Goal: Transaction & Acquisition: Purchase product/service

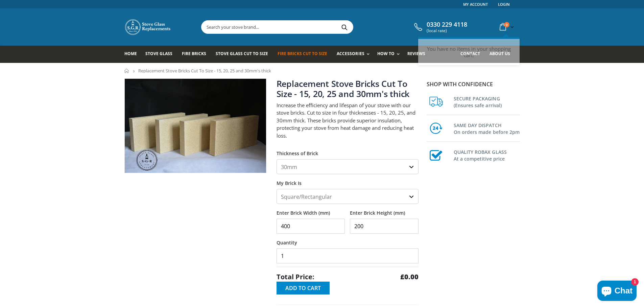
select select "30mm"
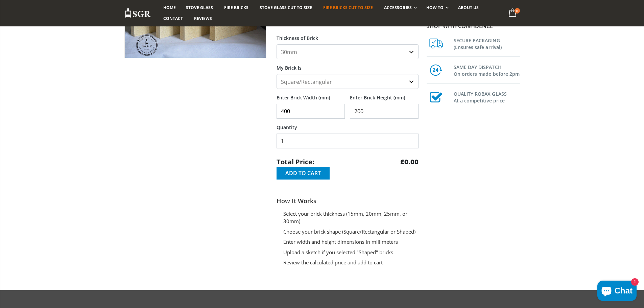
scroll to position [101, 0]
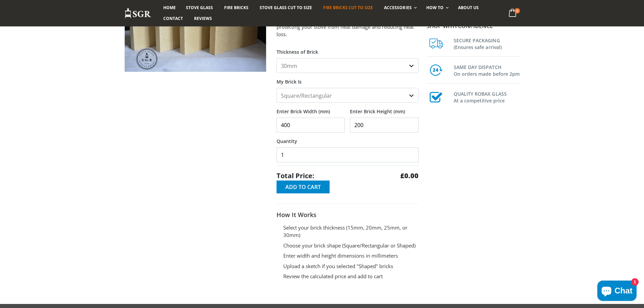
click at [411, 64] on select "15mm 20mm 25mm 30mm" at bounding box center [348, 65] width 142 height 15
click at [277, 58] on select "15mm 20mm 25mm 30mm" at bounding box center [348, 65] width 142 height 15
click at [377, 124] on input "200" at bounding box center [384, 125] width 69 height 15
click at [328, 128] on input "400" at bounding box center [311, 125] width 69 height 15
click at [319, 159] on input "1" at bounding box center [348, 154] width 142 height 15
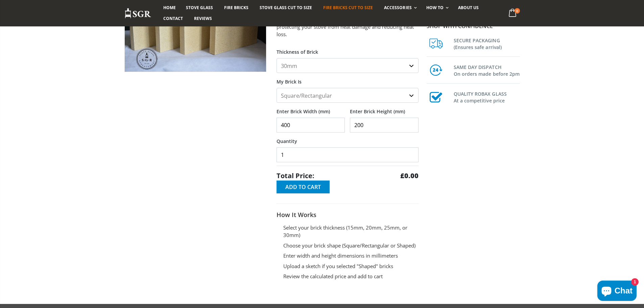
click at [336, 99] on select "Square/Rectangular Shaped (+£8)" at bounding box center [348, 95] width 142 height 15
click at [277, 88] on select "Square/Rectangular Shaped (+£8)" at bounding box center [348, 95] width 142 height 15
click at [348, 175] on div "Total Price: £0.00" at bounding box center [348, 173] width 142 height 15
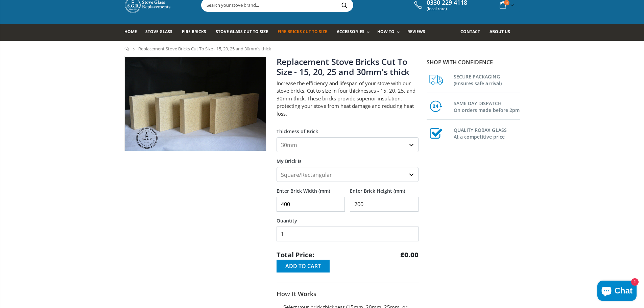
scroll to position [34, 0]
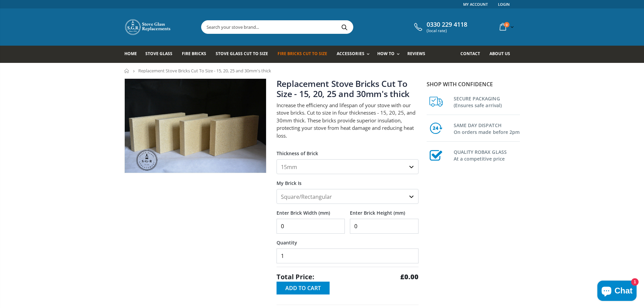
scroll to position [34, 0]
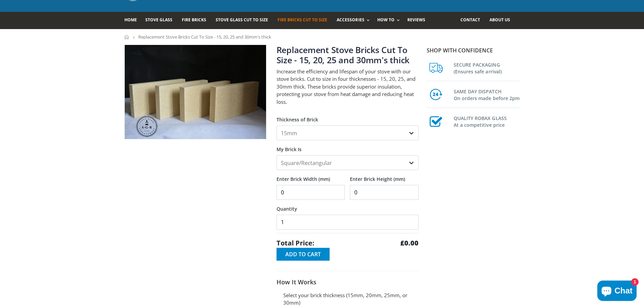
click at [369, 133] on select "15mm 20mm 25mm 30mm" at bounding box center [348, 132] width 142 height 15
select select "30mm"
click at [277, 125] on select "15mm 20mm 25mm 30mm" at bounding box center [348, 132] width 142 height 15
click at [327, 158] on select "Square/Rectangular Shaped (+£8)" at bounding box center [348, 162] width 142 height 15
click at [277, 155] on select "Square/Rectangular Shaped (+£8)" at bounding box center [348, 162] width 142 height 15
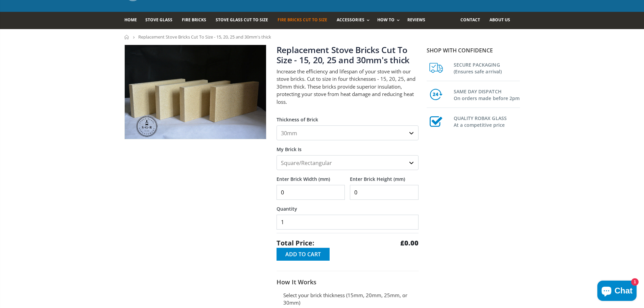
click at [311, 192] on input "0" at bounding box center [311, 192] width 69 height 15
drag, startPoint x: 311, startPoint y: 192, endPoint x: 278, endPoint y: 195, distance: 33.6
click at [278, 195] on input "0" at bounding box center [311, 192] width 69 height 15
type input "400"
click at [357, 192] on input "0" at bounding box center [384, 192] width 69 height 15
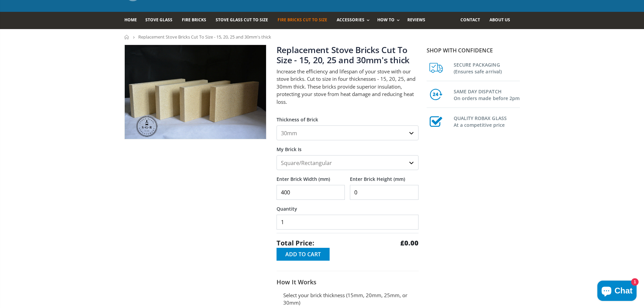
drag, startPoint x: 357, startPoint y: 192, endPoint x: 348, endPoint y: 194, distance: 9.7
click at [348, 194] on div "Enter Brick Width (mm) 400 Enter Brick Height (mm) 0" at bounding box center [348, 185] width 142 height 30
type input "200"
click at [426, 234] on div "Shop with confidence SECURE PACKAGING (Ensures safe arrival) SAME DAY DISPATCH …" at bounding box center [474, 208] width 101 height 327
